Goal: Task Accomplishment & Management: Use online tool/utility

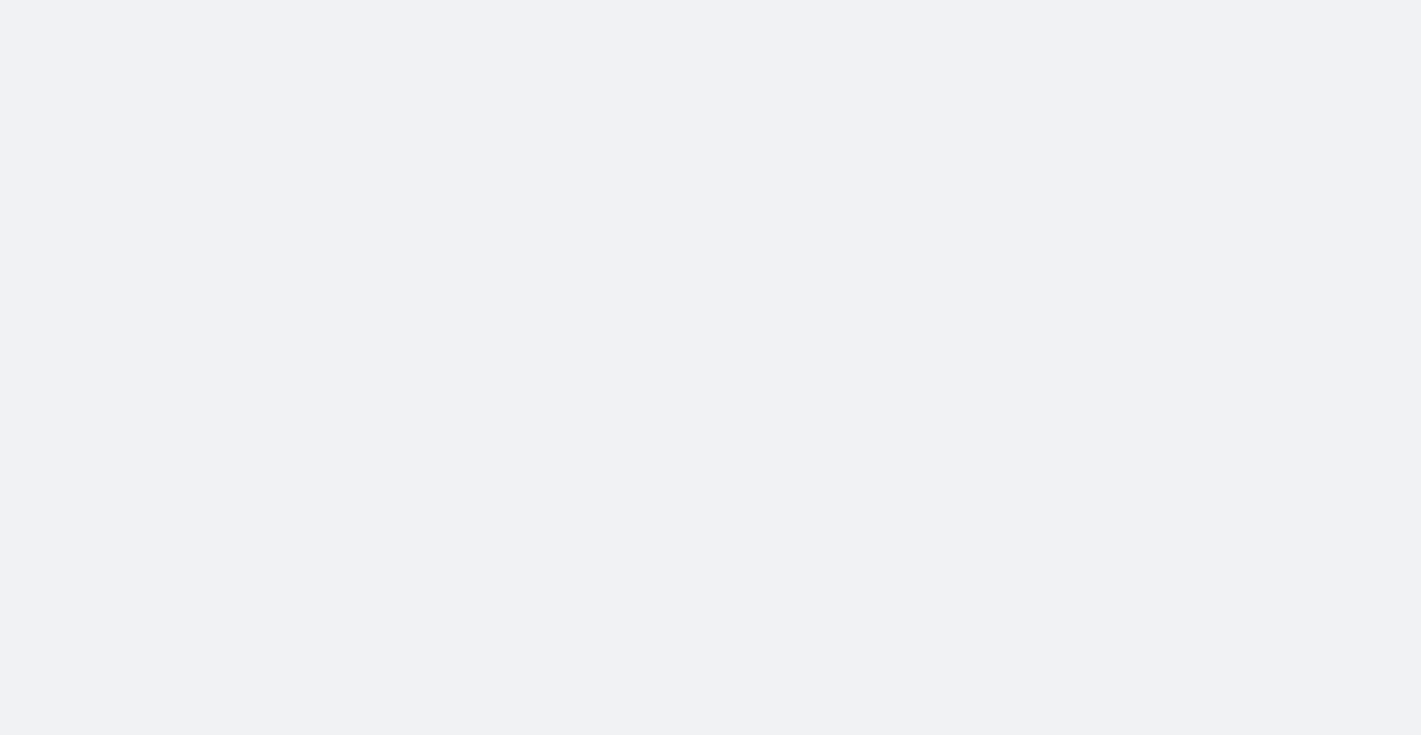
click at [1153, 318] on body at bounding box center [710, 367] width 1421 height 735
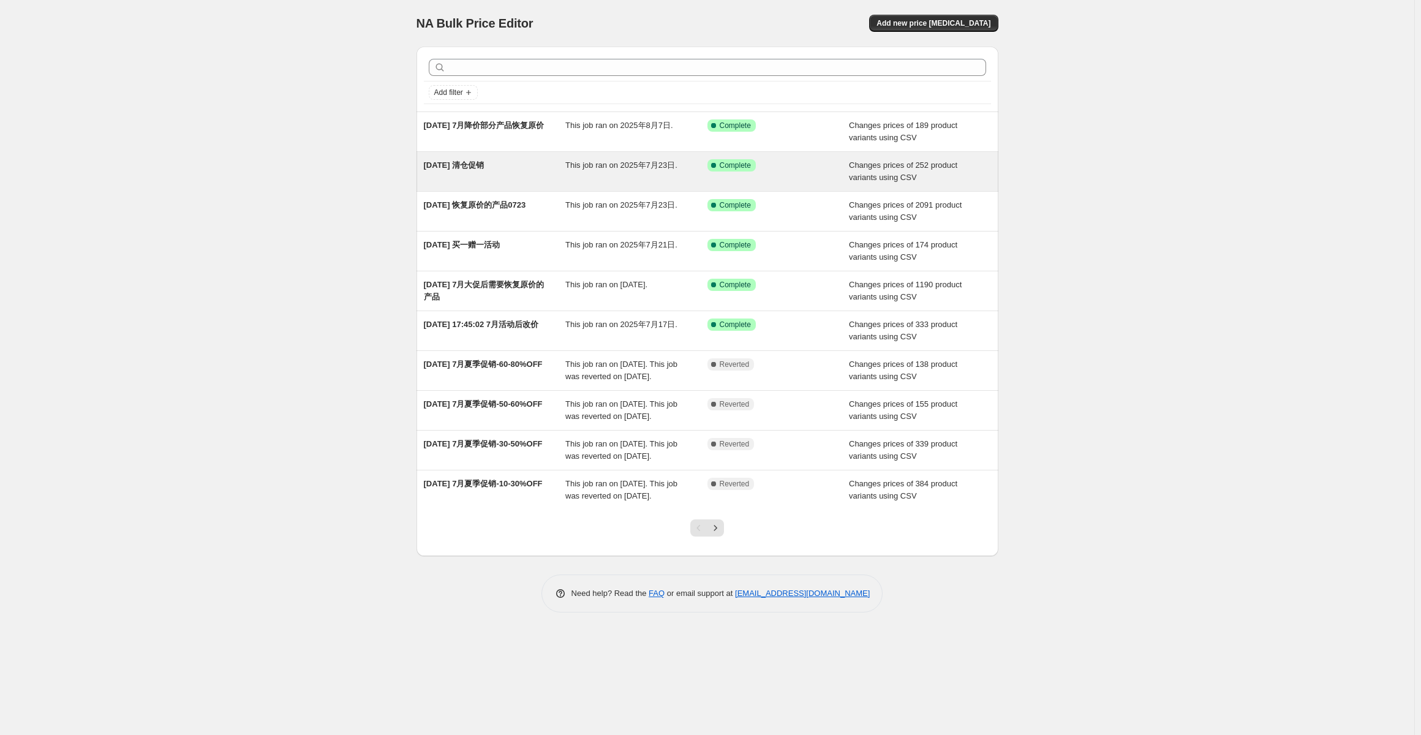
click at [485, 170] on span "2025年7月23日 清仓促销" at bounding box center [454, 164] width 61 height 9
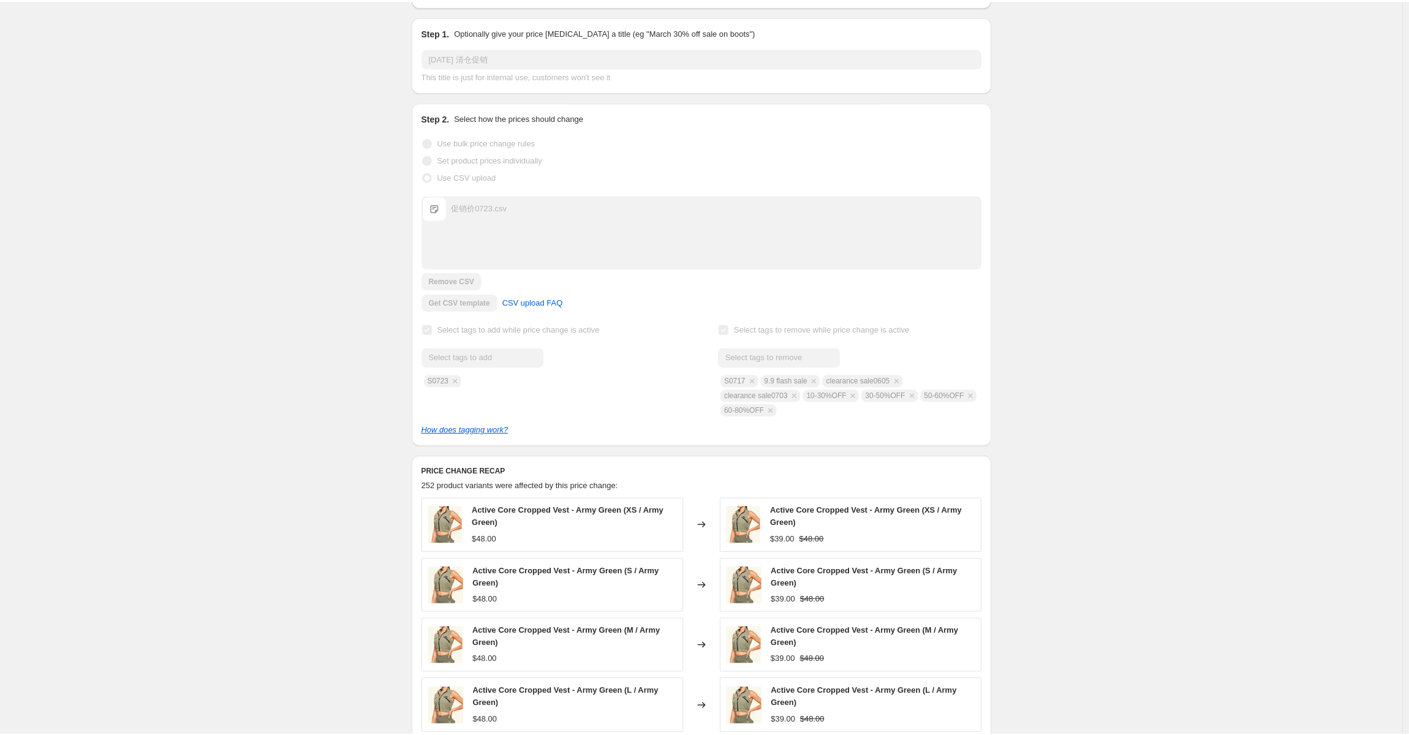
scroll to position [145, 0]
